Goal: Task Accomplishment & Management: Complete application form

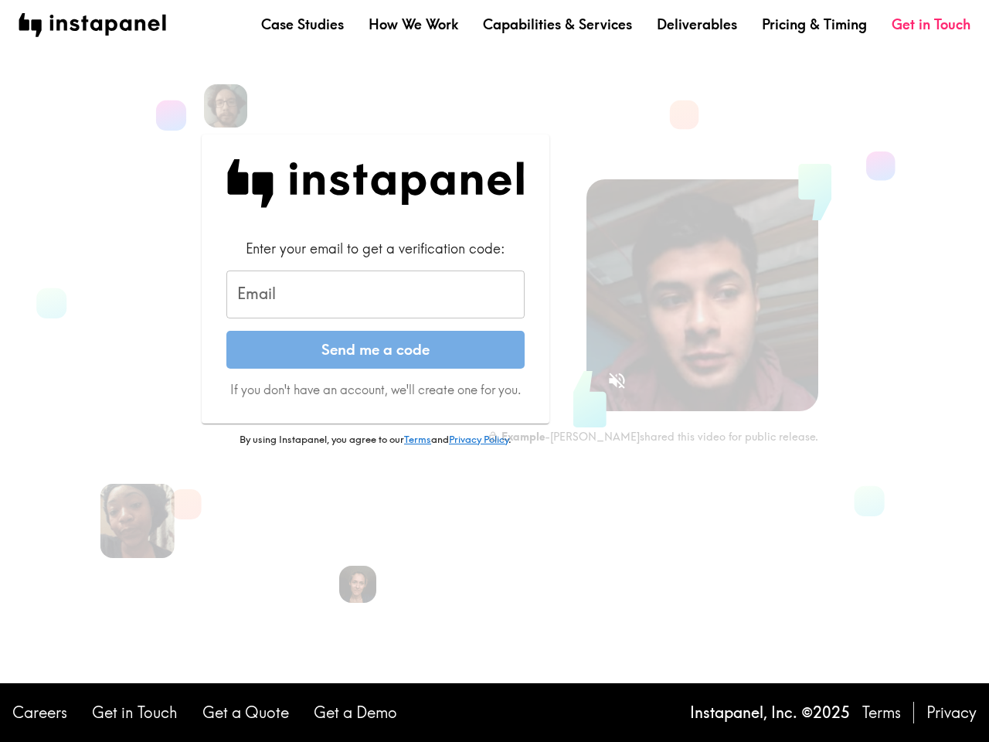
click at [495, 371] on form "Enter your email to get a verification code: Email Email Send me a code If you …" at bounding box center [375, 318] width 298 height 159
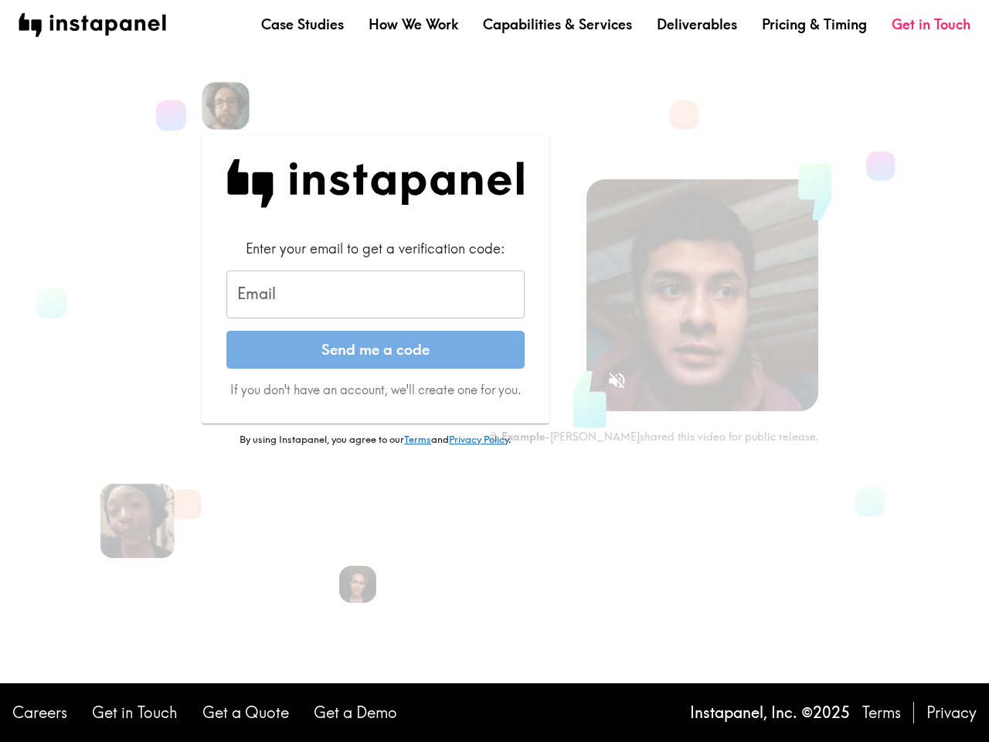
click at [226, 106] on img at bounding box center [226, 106] width 48 height 48
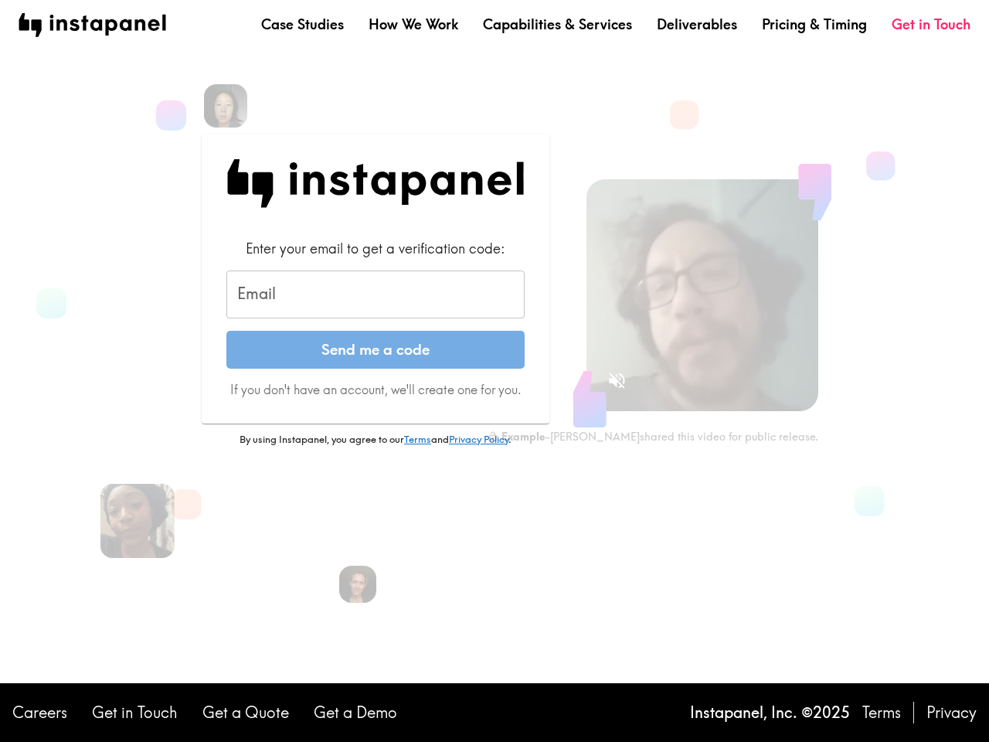
click at [376, 294] on input "Email" at bounding box center [375, 294] width 298 height 48
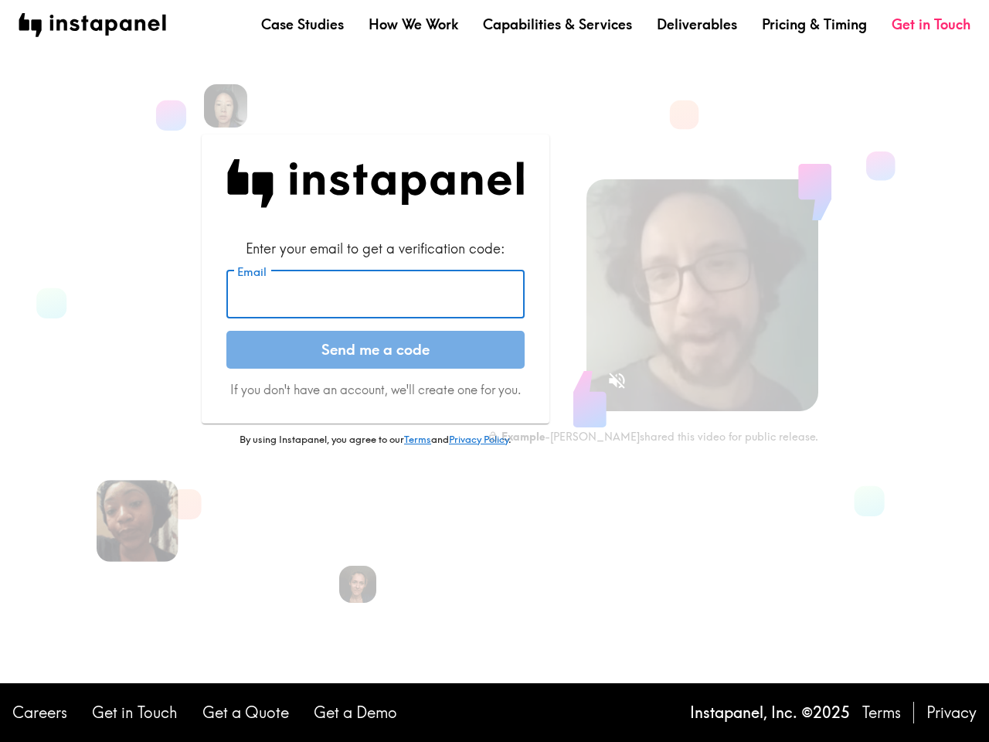
click at [138, 521] on img at bounding box center [138, 521] width 82 height 82
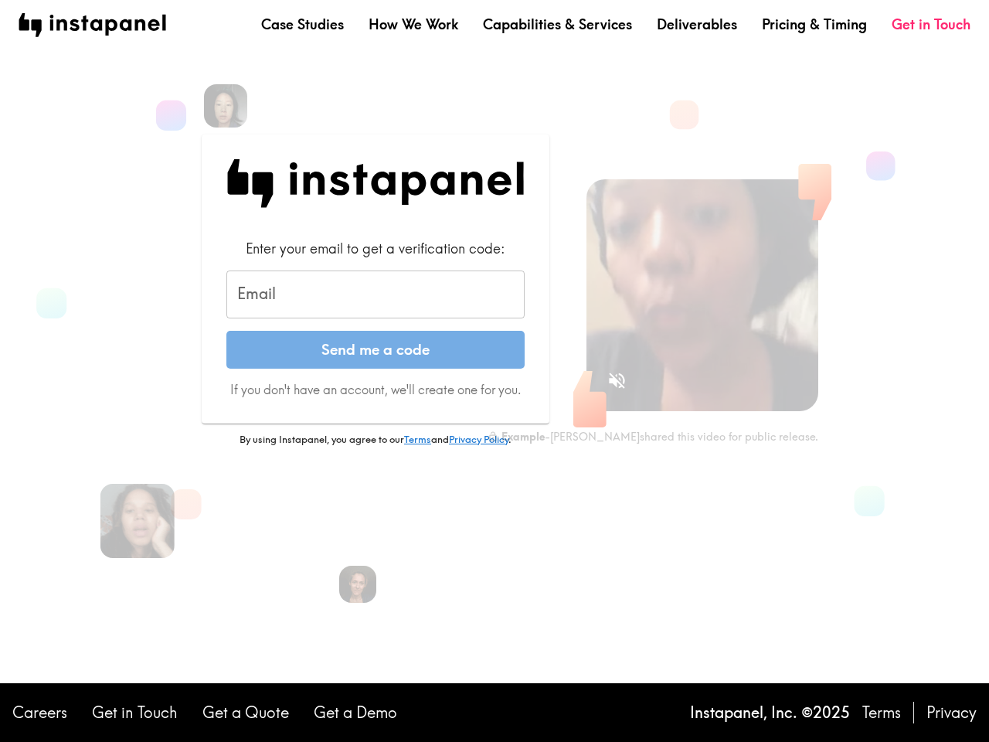
click at [617, 380] on icon "Sound is off" at bounding box center [617, 380] width 16 height 16
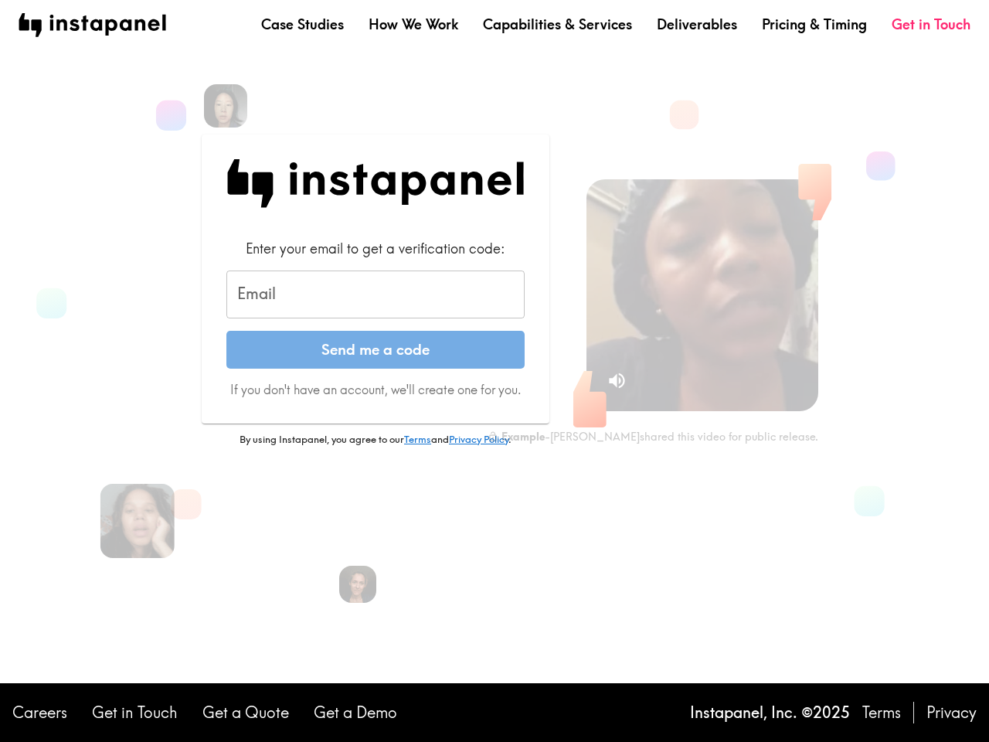
click at [702, 295] on video at bounding box center [702, 295] width 232 height 232
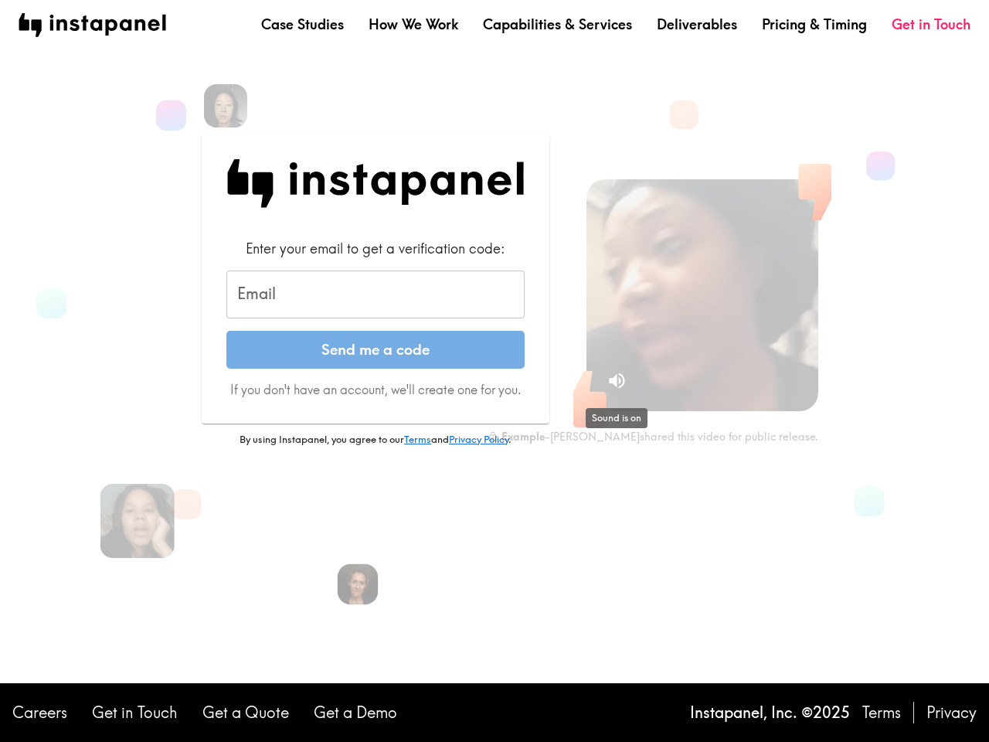
click at [358, 584] on img at bounding box center [358, 584] width 41 height 41
